Goal: Transaction & Acquisition: Book appointment/travel/reservation

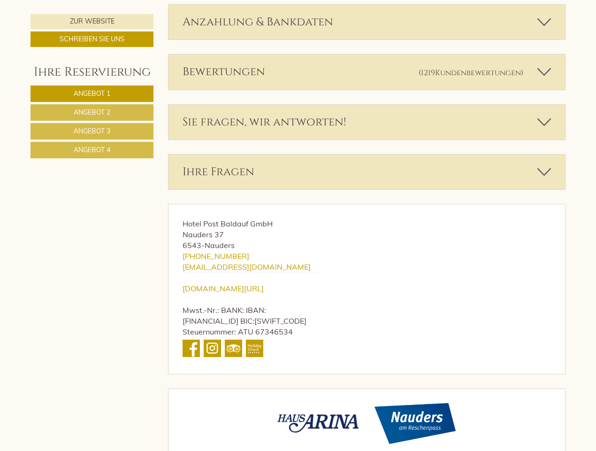
click at [298, 225] on div "Hotel Post Baldauf GmbH Nauders 37 6543 - Nauders [PHONE_NUMBER] [EMAIL_ADDRESS…" at bounding box center [251, 288] width 165 height 169
click at [92, 93] on span "Angebot 1" at bounding box center [92, 93] width 37 height 8
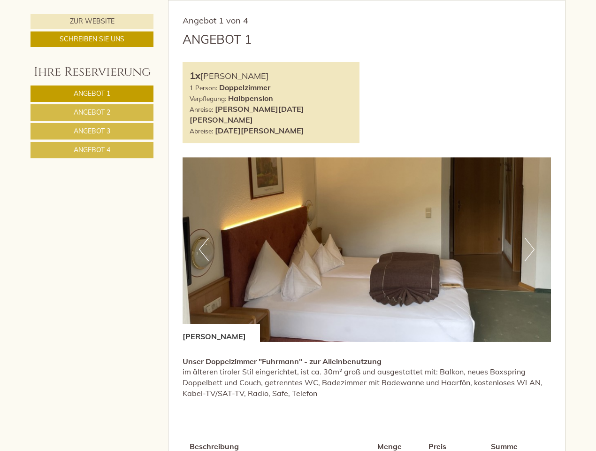
click at [92, 112] on span "Angebot 2" at bounding box center [92, 112] width 37 height 8
click at [92, 131] on span "Angebot 3" at bounding box center [92, 131] width 37 height 8
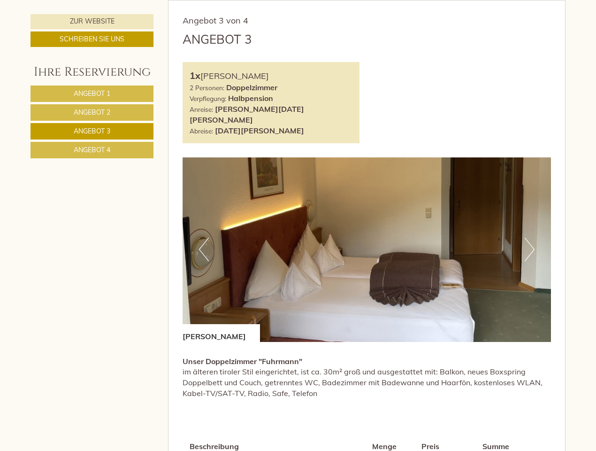
click at [92, 150] on span "Angebot 4" at bounding box center [92, 150] width 37 height 8
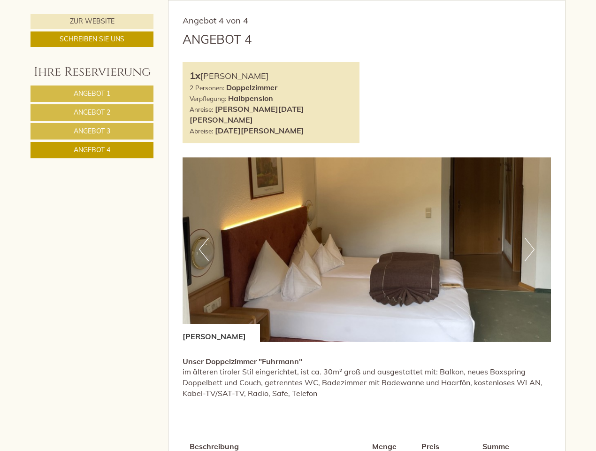
click at [367, 4] on div "Angebot 4 von 4 Angebot 4 1x Doppelzimmer Fuhrmann 2 Personen: Doppelzimmer Ver…" at bounding box center [367, 279] width 397 height 558
click at [367, 40] on div "Angebot 4" at bounding box center [367, 39] width 369 height 17
click at [367, 90] on div "1x [PERSON_NAME] 2 Personen: Doppelzimmer Verpflegung: Halbpension Anreise: [PE…" at bounding box center [367, 102] width 383 height 81
click at [367, 139] on div "Angebot 4 von 4 Angebot 4 1x Doppelzimmer Fuhrmann 2 Personen: Doppelzimmer Ver…" at bounding box center [367, 279] width 397 height 558
